Goal: Task Accomplishment & Management: Manage account settings

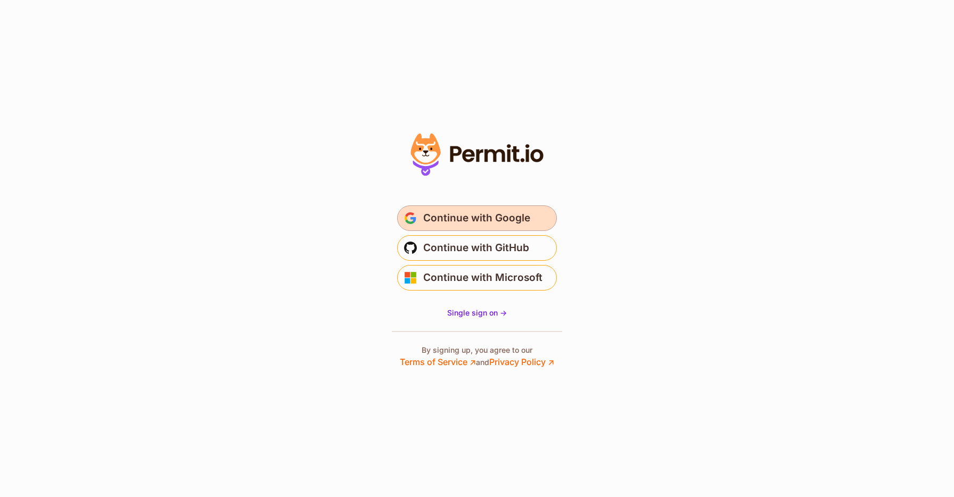
click at [524, 214] on span "Continue with Google" at bounding box center [476, 218] width 107 height 17
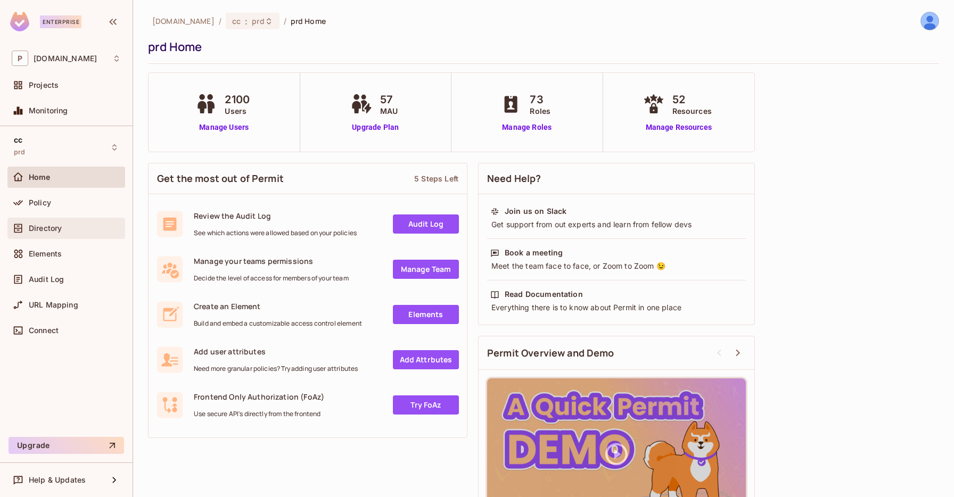
click at [44, 220] on div "Directory" at bounding box center [66, 228] width 118 height 21
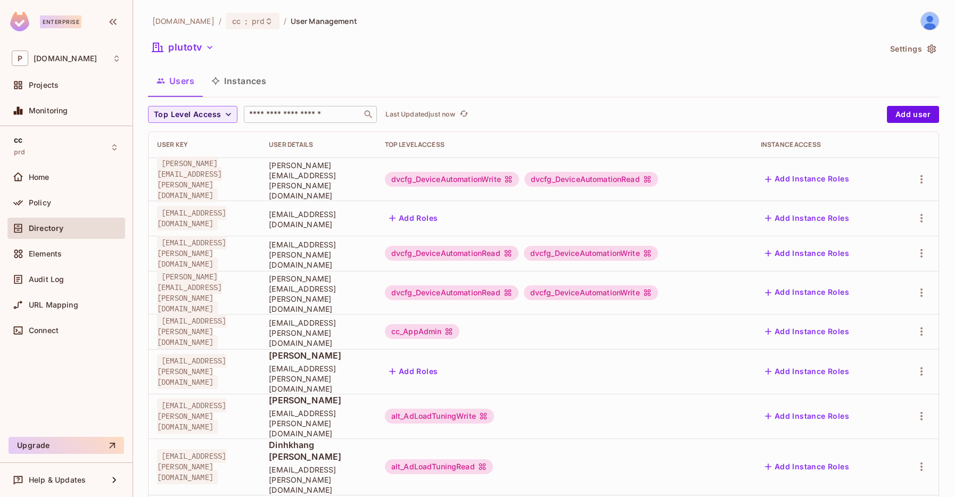
click at [292, 118] on input "text" at bounding box center [303, 114] width 112 height 11
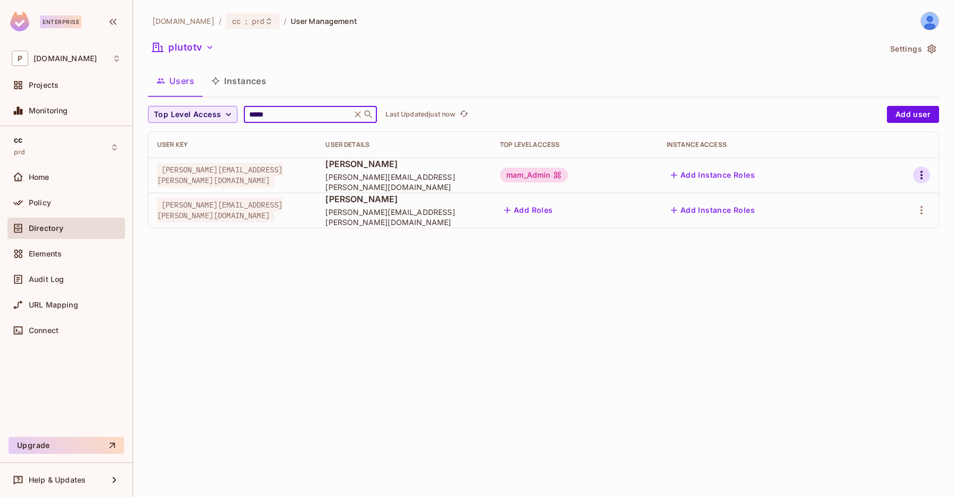
type input "*****"
click at [920, 174] on icon "button" at bounding box center [921, 175] width 13 height 13
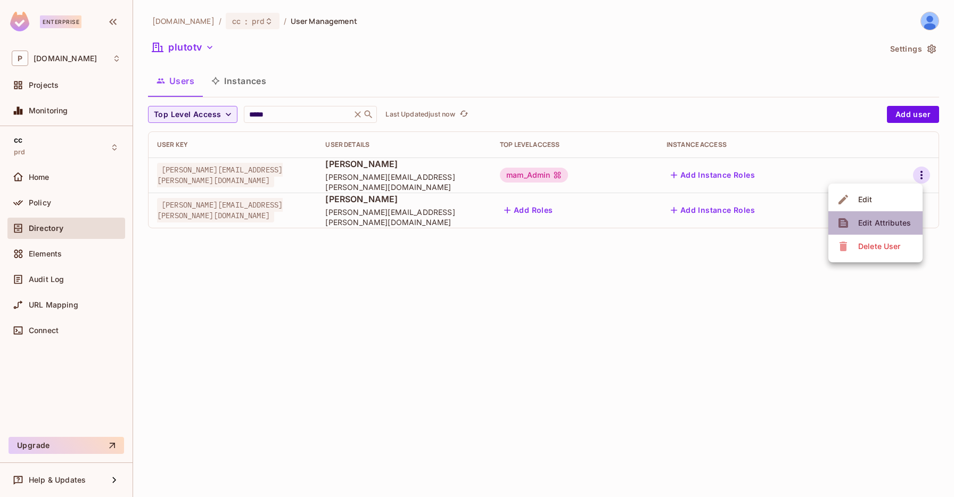
click at [886, 223] on div "Edit Attributes" at bounding box center [884, 223] width 53 height 11
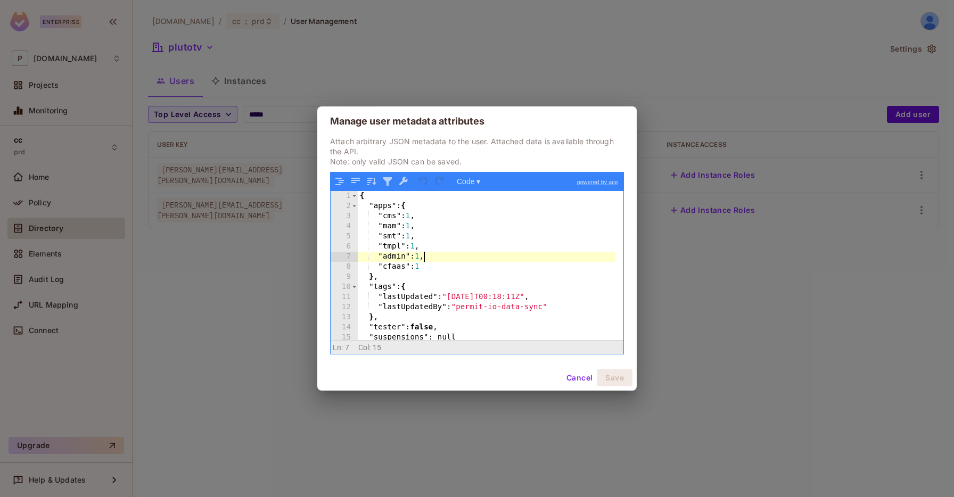
click at [422, 255] on div "{ "apps" : { "cms" : 1 , "mam" : 1 , "smt" : 1 , "tmpl" : 1 , "admin" : 1 , "cf…" at bounding box center [487, 275] width 258 height 169
click at [614, 381] on button "Save" at bounding box center [615, 378] width 36 height 17
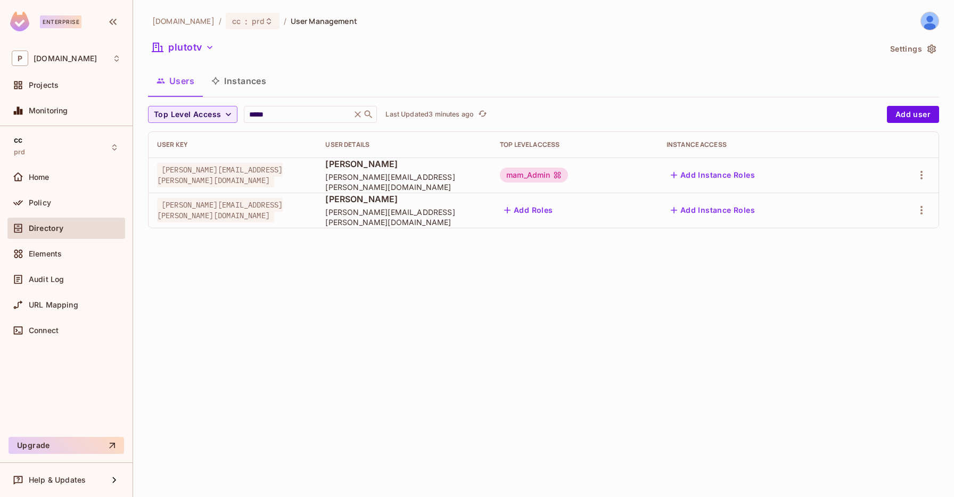
click at [915, 183] on div at bounding box center [906, 175] width 50 height 17
click at [916, 178] on icon "button" at bounding box center [921, 175] width 13 height 13
click at [880, 228] on div "Edit Attributes" at bounding box center [884, 223] width 53 height 11
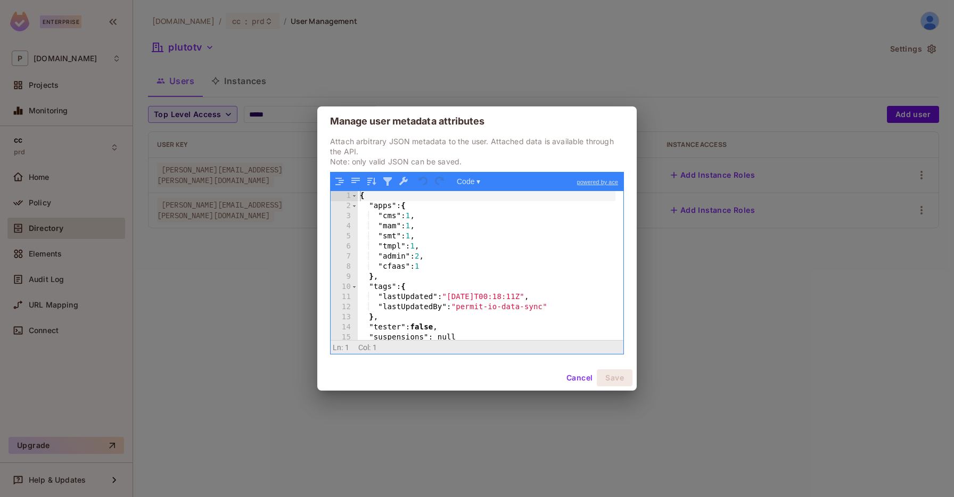
click at [702, 60] on div "Manage user metadata attributes Attach arbitrary JSON metadata to the user. Att…" at bounding box center [477, 248] width 954 height 497
